Goal: Task Accomplishment & Management: Use online tool/utility

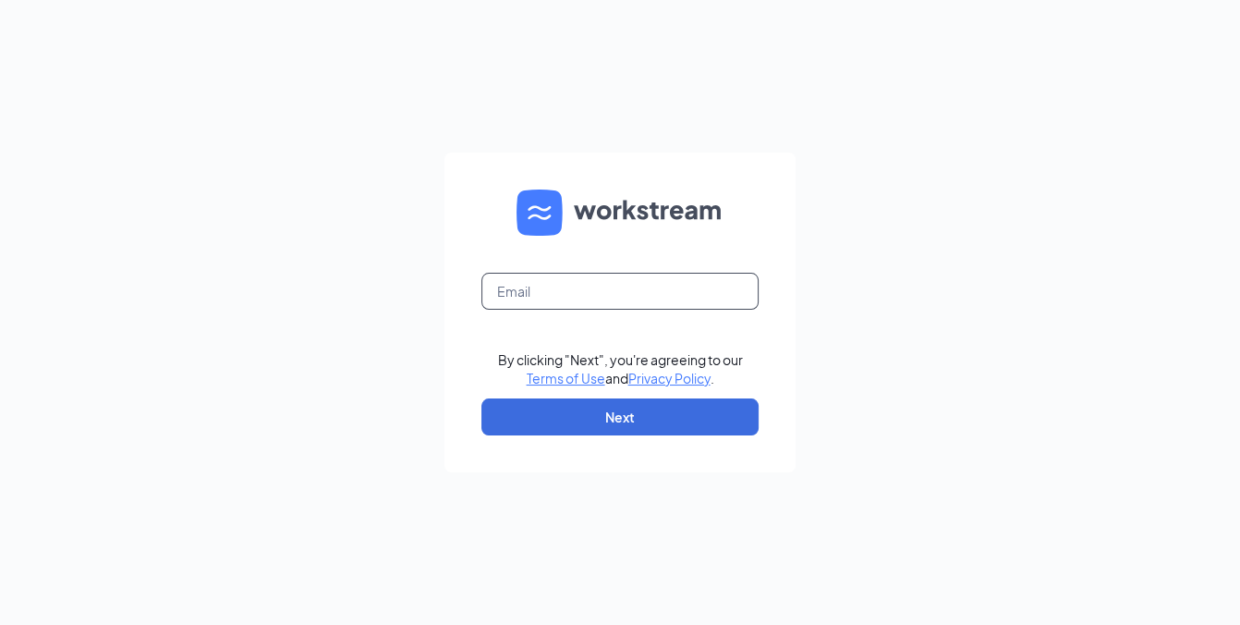
click at [601, 286] on input "text" at bounding box center [620, 291] width 277 height 37
type input "[PERSON_NAME][EMAIL_ADDRESS][DOMAIN_NAME]"
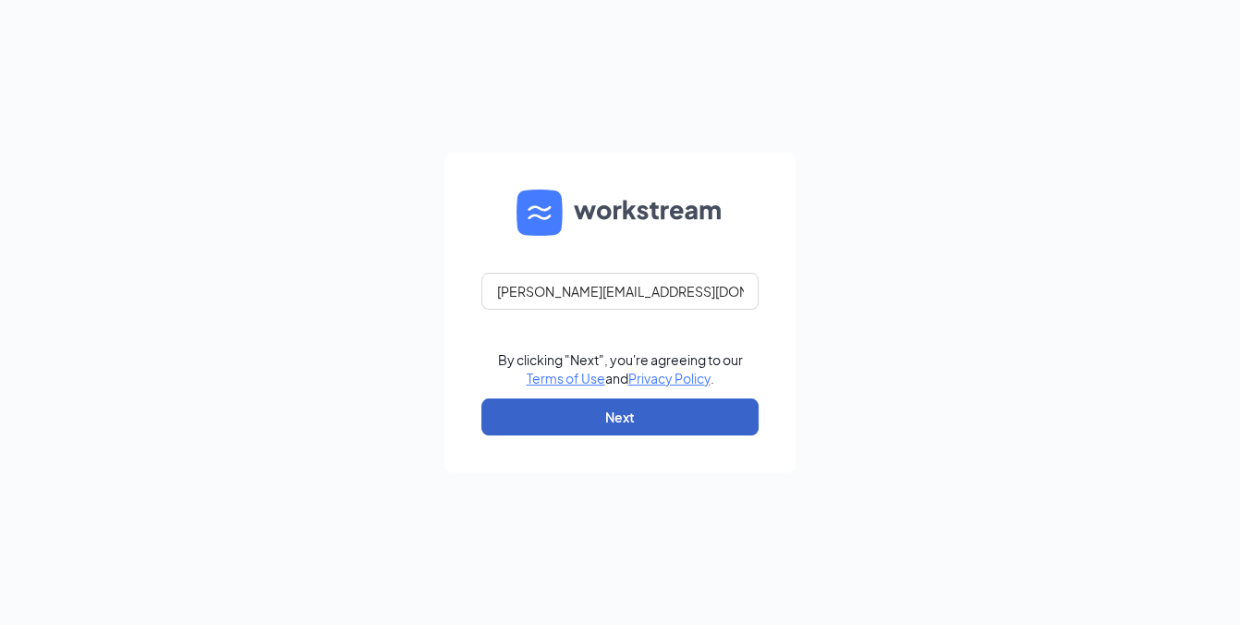
click at [628, 408] on button "Next" at bounding box center [620, 416] width 277 height 37
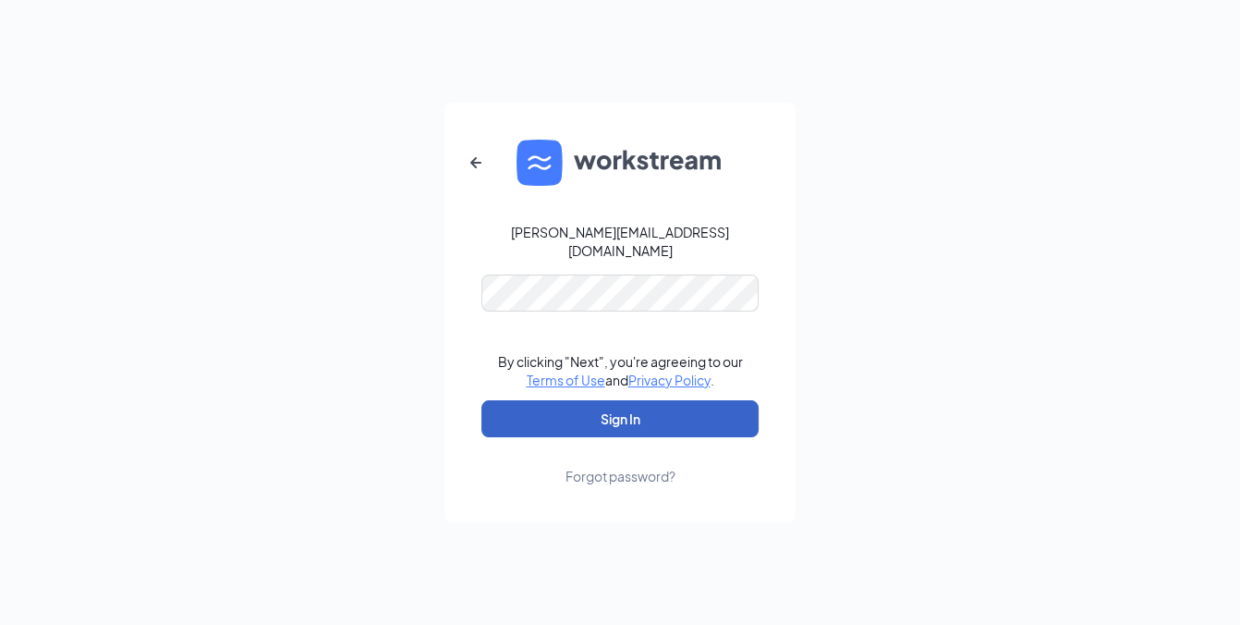
click at [605, 405] on button "Sign In" at bounding box center [620, 418] width 277 height 37
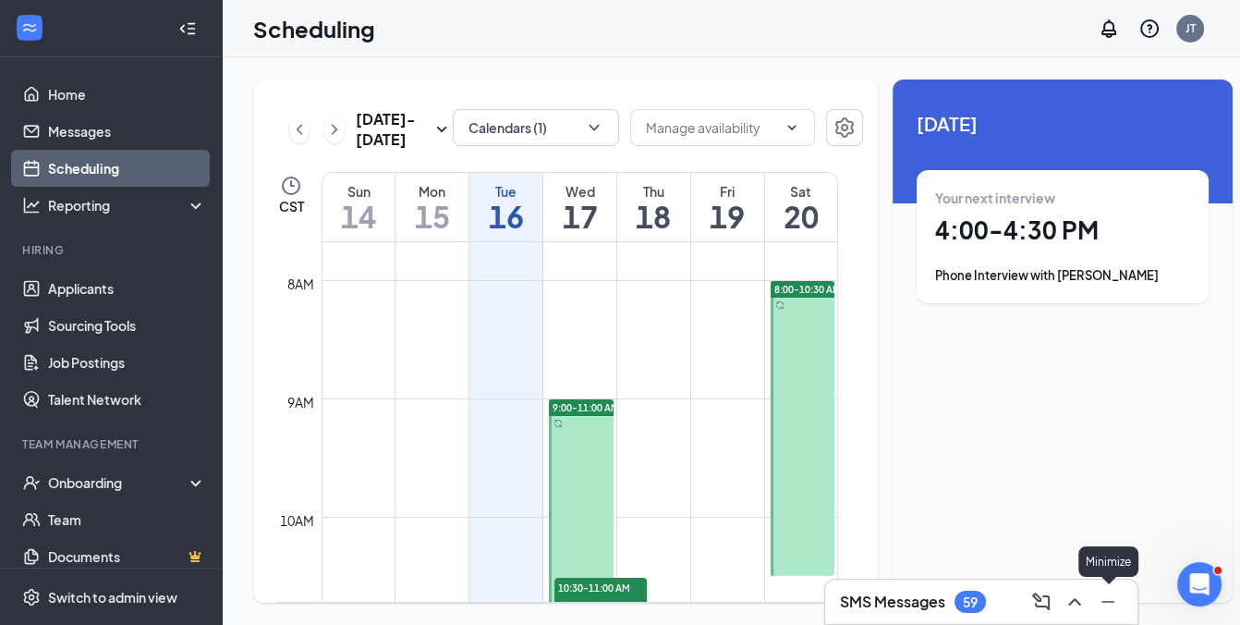
click at [1112, 605] on icon "Minimize" at bounding box center [1108, 602] width 22 height 22
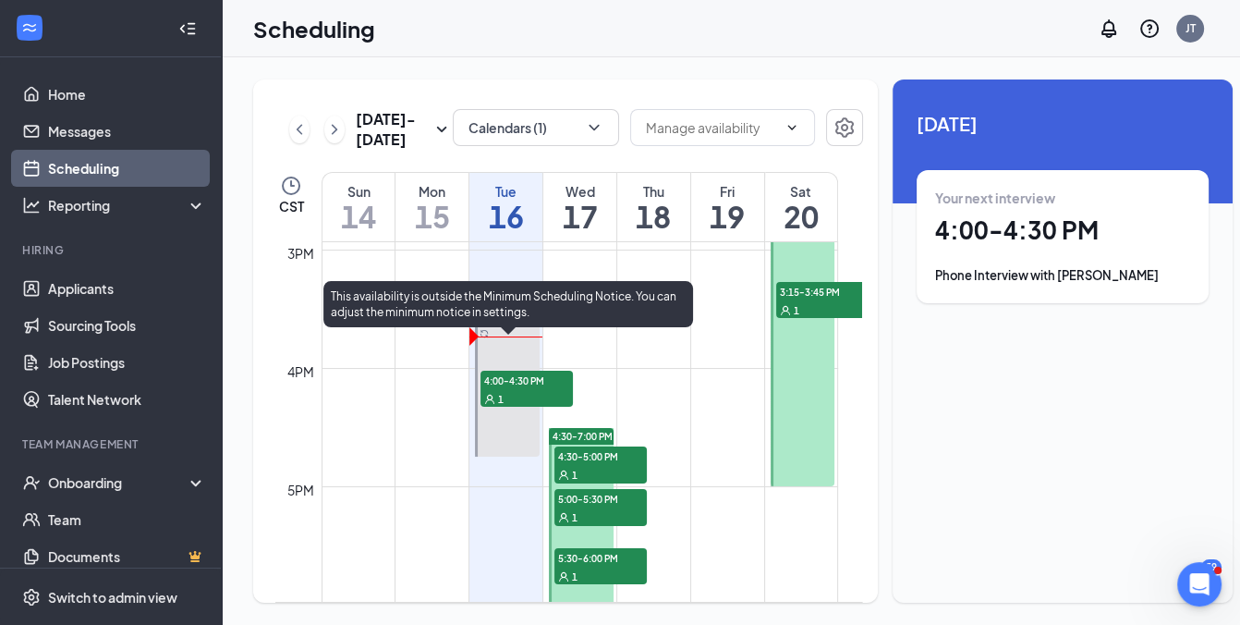
scroll to position [1768, 0]
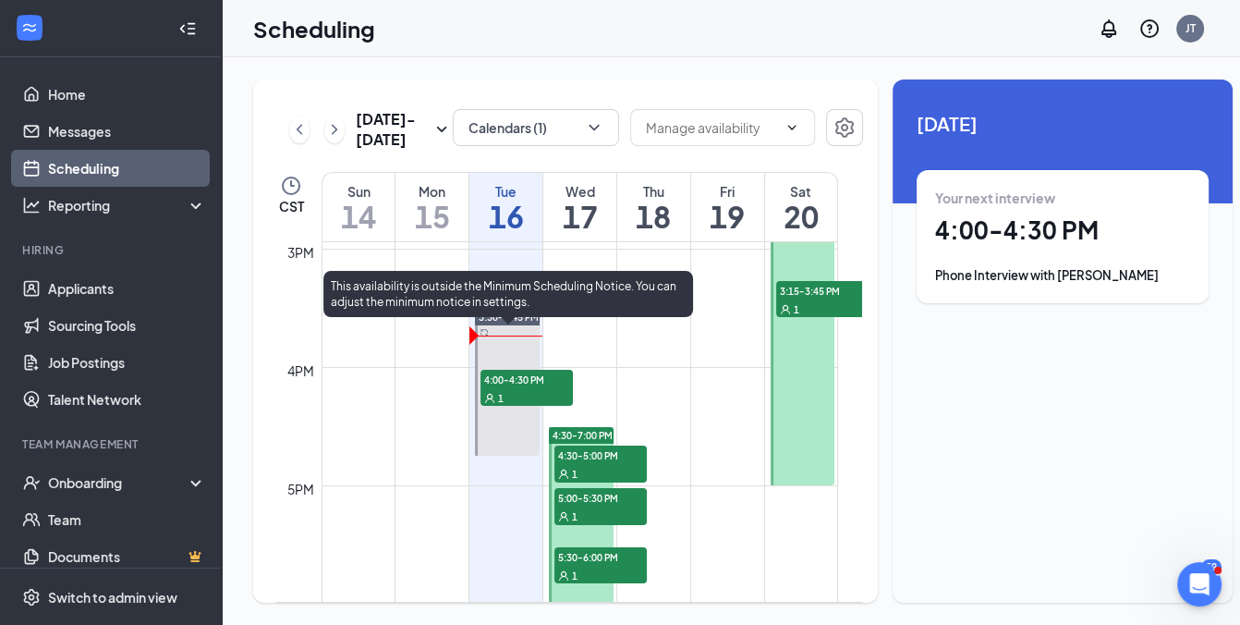
click at [514, 407] on div "1" at bounding box center [527, 397] width 92 height 18
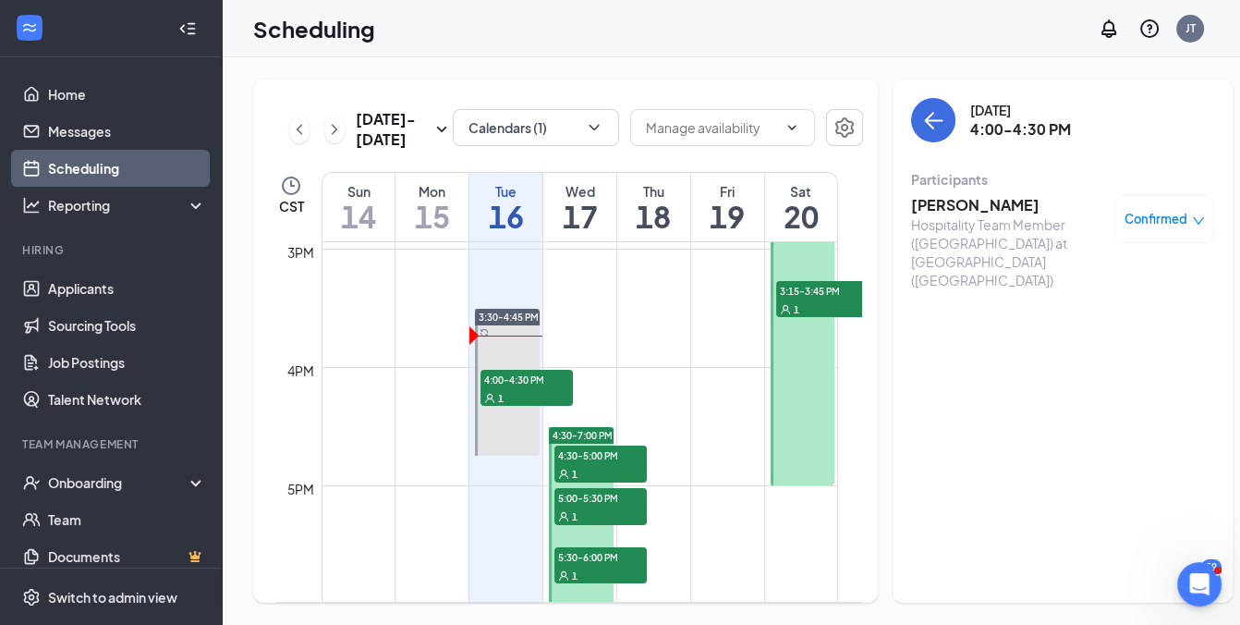
click at [936, 205] on h3 "[PERSON_NAME]" at bounding box center [1008, 205] width 194 height 20
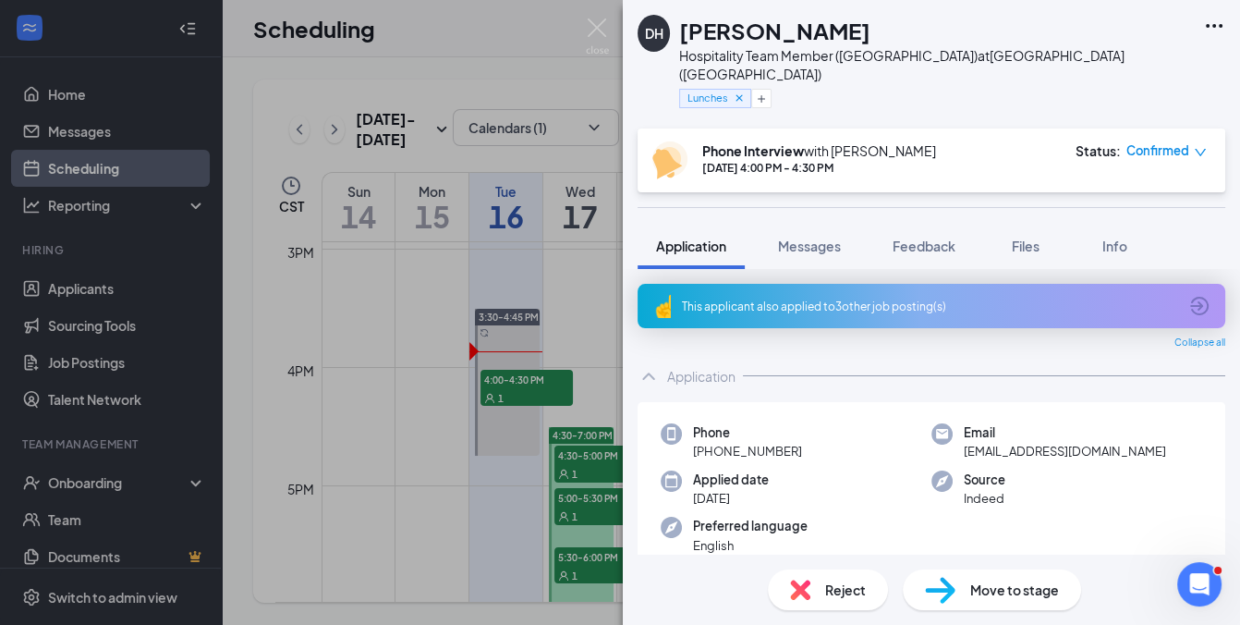
click at [412, 179] on div "DH [PERSON_NAME] Hospitality Team Member ([GEOGRAPHIC_DATA]) at [GEOGRAPHIC_DAT…" at bounding box center [620, 312] width 1240 height 625
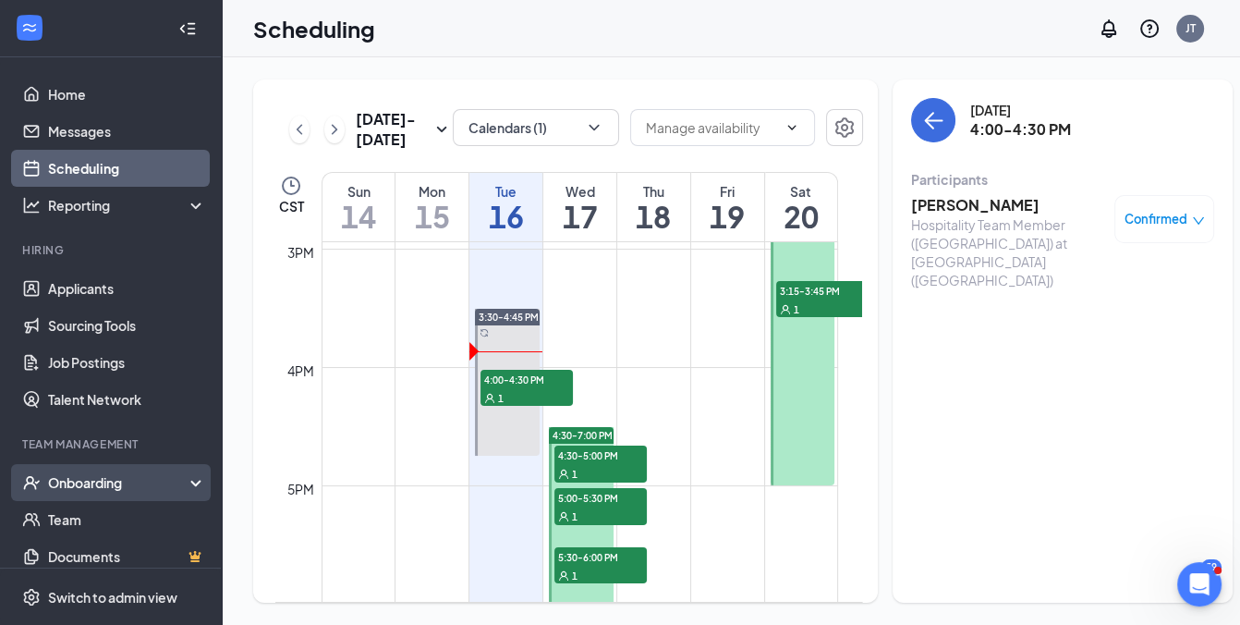
click at [84, 490] on div "Onboarding" at bounding box center [119, 482] width 142 height 18
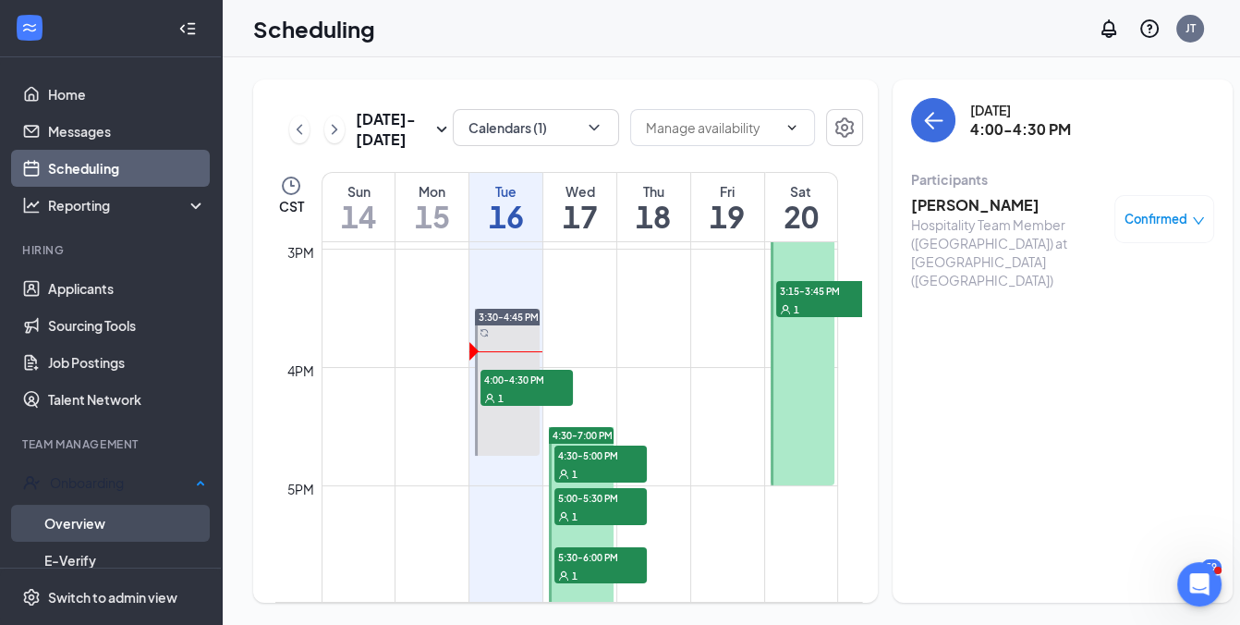
click at [70, 525] on link "Overview" at bounding box center [125, 523] width 162 height 37
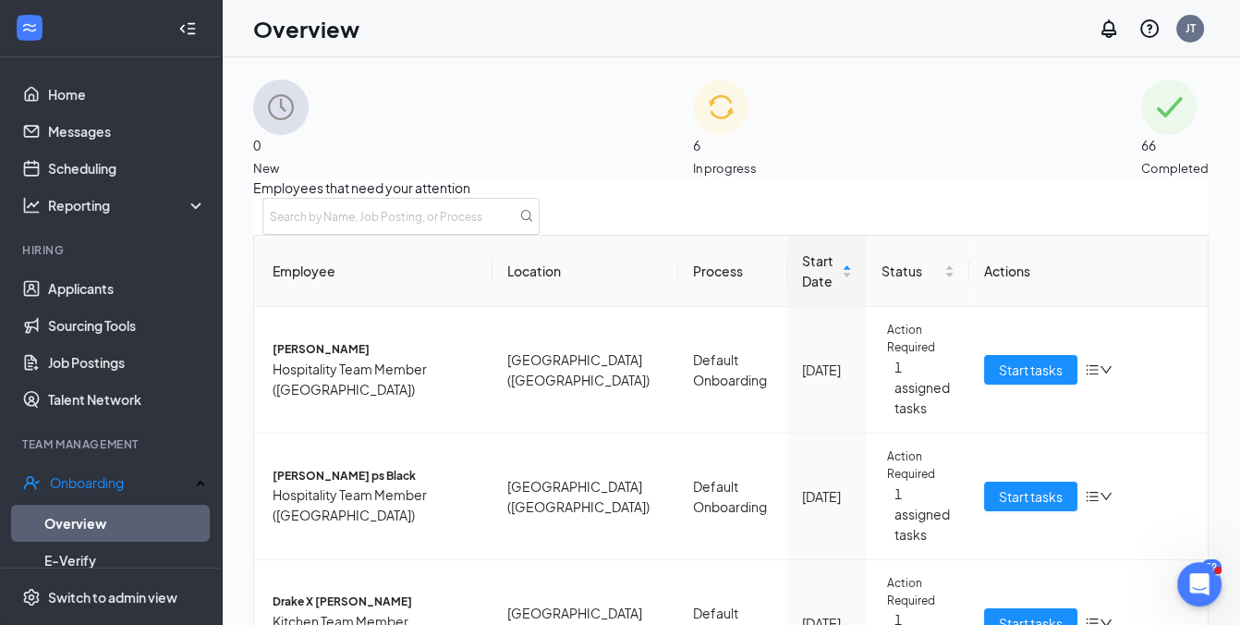
scroll to position [391, 0]
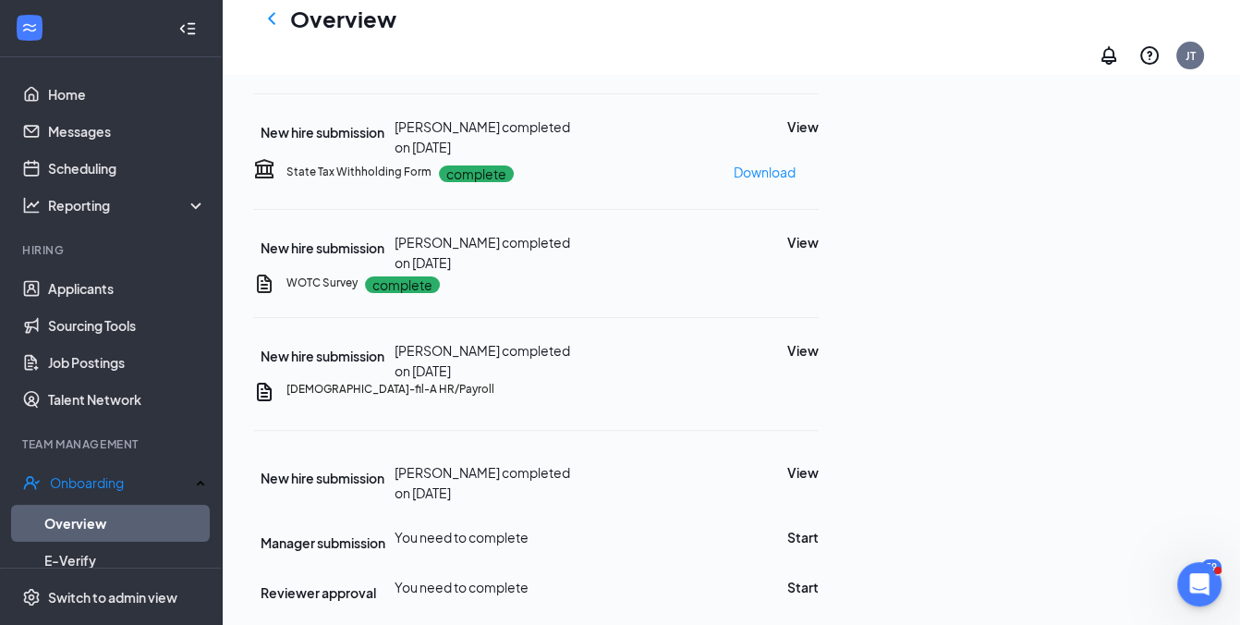
scroll to position [765, 0]
click at [819, 527] on button "Start" at bounding box center [802, 537] width 31 height 20
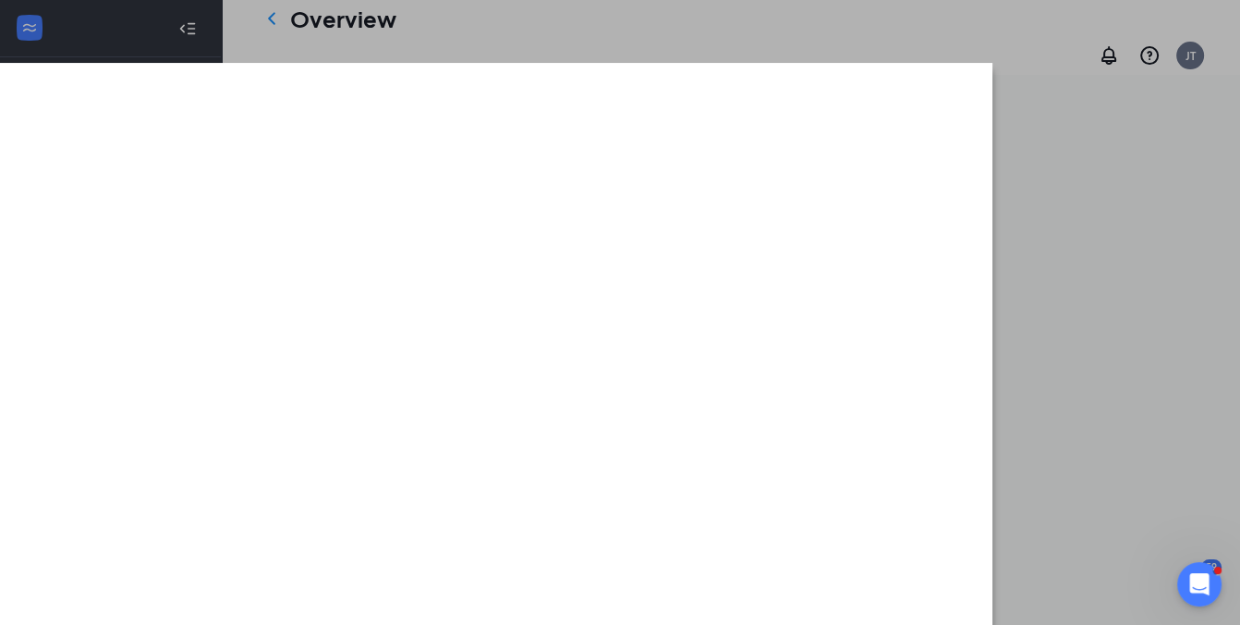
scroll to position [733, 0]
